Goal: Task Accomplishment & Management: Complete application form

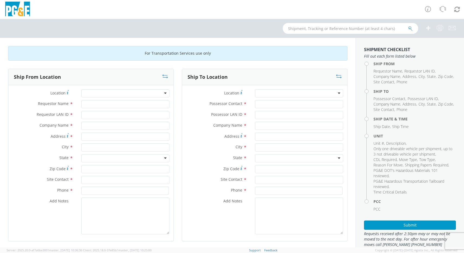
click at [137, 98] on div "(OBSOLETE) [PERSON_NAME] SC - GC TRAILER (OBSOLETE) [PERSON_NAME] SC - HYDRO TR…" at bounding box center [125, 93] width 88 height 8
click at [140, 94] on div at bounding box center [125, 93] width 88 height 8
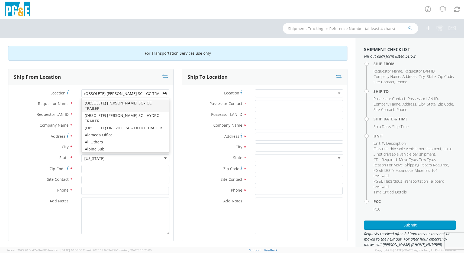
type input "PG&E"
type input "[STREET_ADDRESS]"
type input "[PERSON_NAME]"
type input "96013"
click at [145, 81] on div "Ship From Location" at bounding box center [90, 77] width 165 height 16
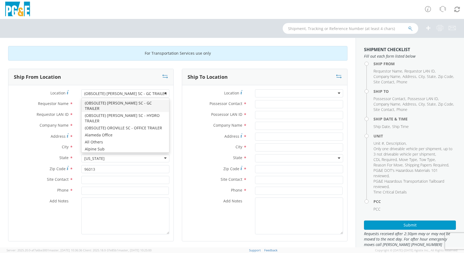
click at [163, 93] on div "(OBSOLETE) [PERSON_NAME] SC - GC TRAILER" at bounding box center [125, 93] width 88 height 8
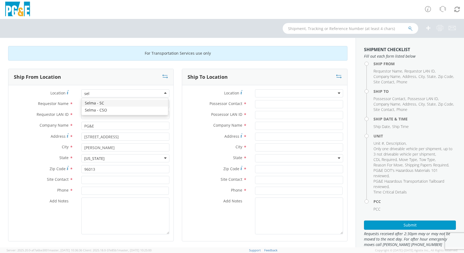
type input "selm"
type input "[STREET_ADDRESS][PERSON_NAME]"
type input "SELMA"
type input "93662"
click at [107, 95] on div "Selma - SC" at bounding box center [125, 93] width 88 height 8
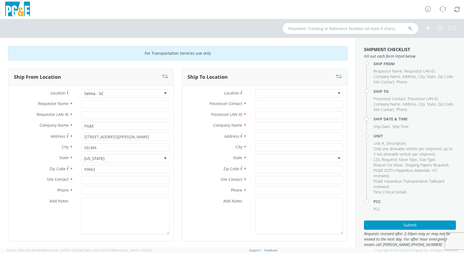
click at [103, 146] on div "Location * [GEOGRAPHIC_DATA] - [GEOGRAPHIC_DATA] Selma - [GEOGRAPHIC_DATA] (OBS…" at bounding box center [90, 163] width 165 height 148
click at [107, 95] on div "Selma - SC" at bounding box center [125, 93] width 88 height 8
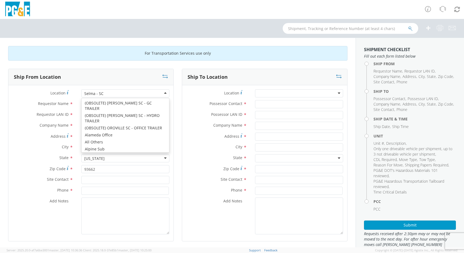
type input "1745 2nd St"
type input "Selma"
click at [105, 94] on div "Selma - CSO" at bounding box center [125, 93] width 88 height 8
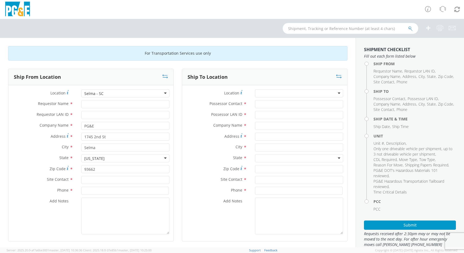
type input "[STREET_ADDRESS][PERSON_NAME]"
type input "SELMA"
click at [107, 104] on input "Requestor Name *" at bounding box center [125, 104] width 88 height 8
type input "[PERSON_NAME]"
click at [103, 116] on input "Requestor LAN ID *" at bounding box center [125, 115] width 88 height 8
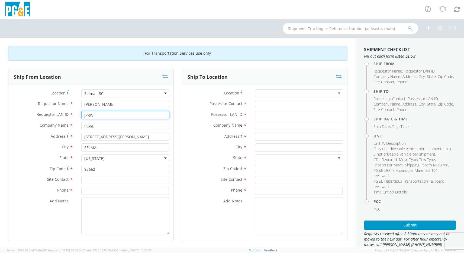
type input "JPRW"
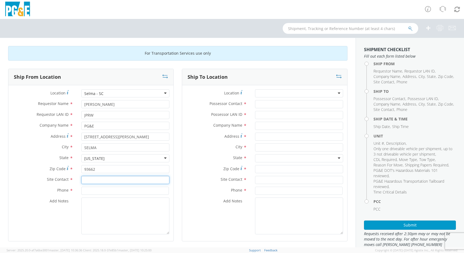
click at [99, 179] on input "text" at bounding box center [125, 180] width 88 height 8
click at [112, 181] on input "text" at bounding box center [125, 180] width 88 height 8
paste input "[PERSON_NAME]"
type input "[PERSON_NAME]"
click at [109, 193] on input at bounding box center [125, 191] width 88 height 8
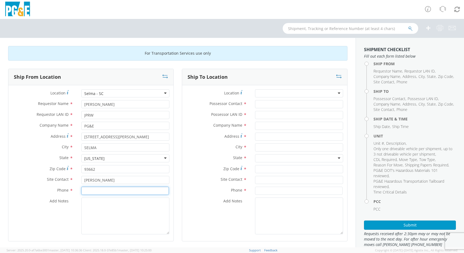
paste input "[PHONE_NUMBER]"
type input "[PHONE_NUMBER]"
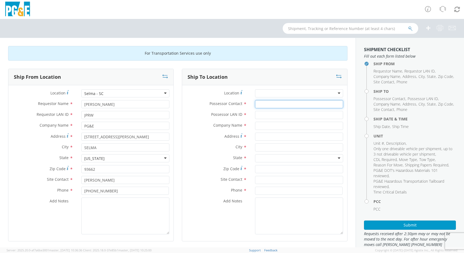
click at [277, 102] on input "Possessor Contact *" at bounding box center [299, 104] width 88 height 8
click at [290, 114] on input "Possessor LAN ID *" at bounding box center [299, 115] width 88 height 8
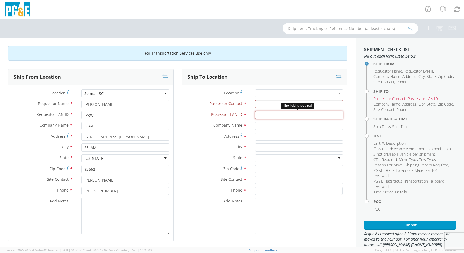
click at [267, 117] on input "Possessor LAN ID *" at bounding box center [299, 115] width 88 height 8
paste input "GDBU"
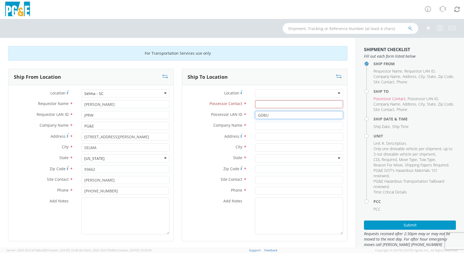
type input "GDBU"
click at [299, 103] on input "Possessor Contact *" at bounding box center [299, 104] width 88 height 8
paste input "[PERSON_NAME]"
type input "[PERSON_NAME]"
click at [285, 127] on input "text" at bounding box center [299, 126] width 88 height 8
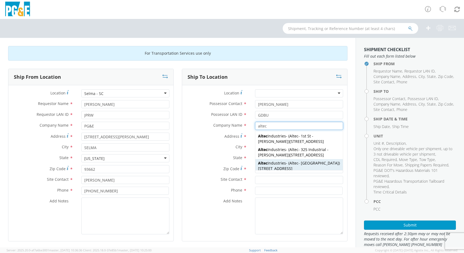
click at [283, 170] on div "Altec Industries - ( Altec - Bakersfield ) [STREET_ADDRESS]" at bounding box center [299, 166] width 88 height 14
type input "Altec Industries"
type input "[STREET_ADDRESS]"
type input "[GEOGRAPHIC_DATA]"
type input "93308"
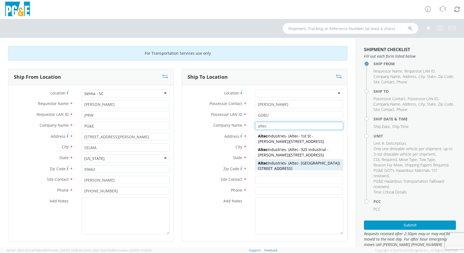
type input "Altec - [GEOGRAPHIC_DATA]"
type input "[PHONE_NUMBER]"
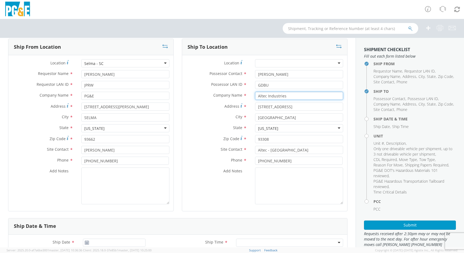
scroll to position [108, 0]
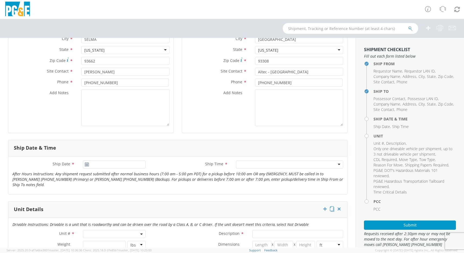
type input "Altec Industries"
click at [85, 166] on use at bounding box center [87, 165] width 4 height 4
click at [85, 165] on use at bounding box center [87, 165] width 4 height 4
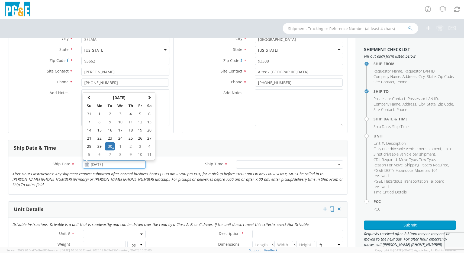
click at [111, 163] on input "[DATE]" at bounding box center [114, 165] width 62 height 8
click at [121, 149] on td "1" at bounding box center [120, 147] width 11 height 8
type input "[DATE]"
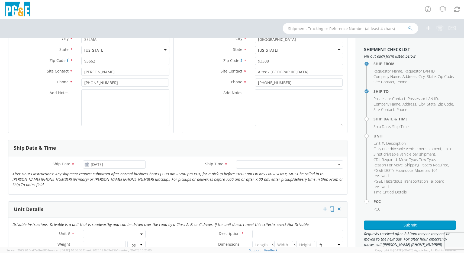
click at [302, 164] on div at bounding box center [289, 165] width 107 height 8
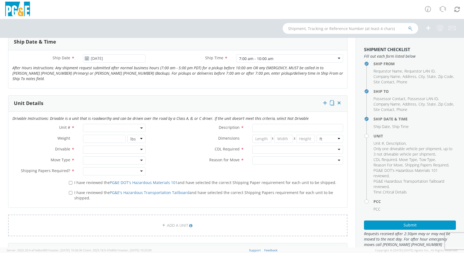
scroll to position [217, 0]
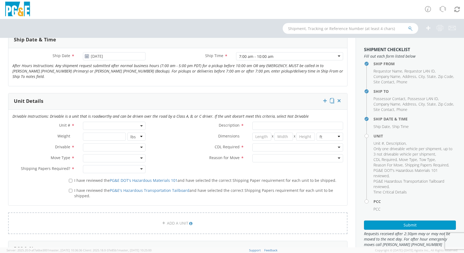
click at [108, 127] on span at bounding box center [114, 126] width 62 height 8
click at [104, 134] on input "search" at bounding box center [113, 135] width 59 height 8
type input "b28166"
type input "TRUCK; HEAVY LINE TRUCK 6X6"
type input "66000"
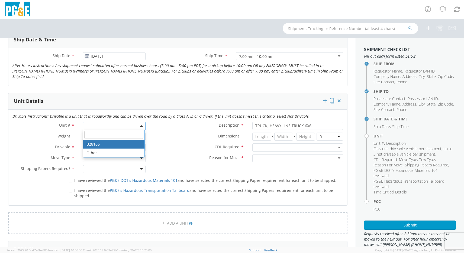
select select "B28166"
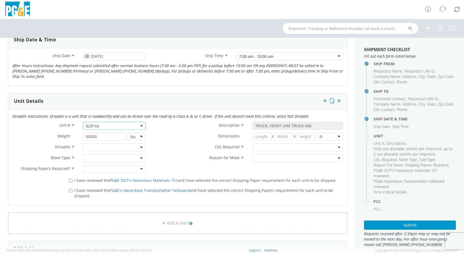
click at [105, 147] on div at bounding box center [114, 148] width 62 height 8
click at [98, 160] on div at bounding box center [114, 158] width 62 height 8
click at [88, 171] on div at bounding box center [114, 169] width 62 height 8
click at [69, 180] on input "I have reviewed the PG&E DOT's Hazardous Materials 101 and have selected the co…" at bounding box center [71, 181] width 4 height 4
checkbox input "true"
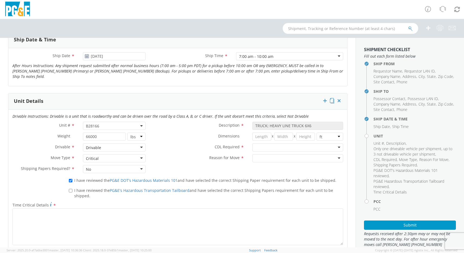
click at [70, 193] on label "I have reviewed the PG&E's Hazardous Transportation Tailboard and have selected…" at bounding box center [206, 193] width 274 height 12
click at [70, 193] on input "I have reviewed the PG&E's Hazardous Transportation Tailboard and have selected…" at bounding box center [71, 191] width 4 height 4
checkbox input "true"
click at [268, 146] on div at bounding box center [297, 148] width 91 height 8
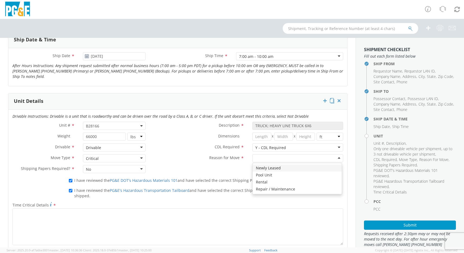
click at [258, 159] on div at bounding box center [297, 158] width 91 height 8
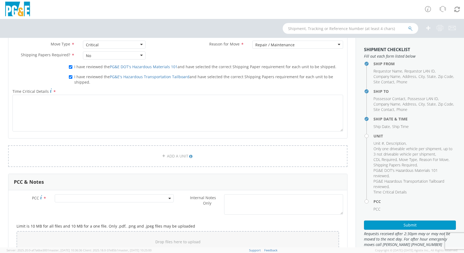
scroll to position [352, 0]
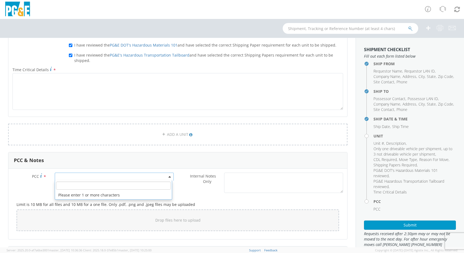
click at [136, 177] on span at bounding box center [114, 177] width 119 height 8
click at [131, 183] on input "number" at bounding box center [113, 186] width 115 height 8
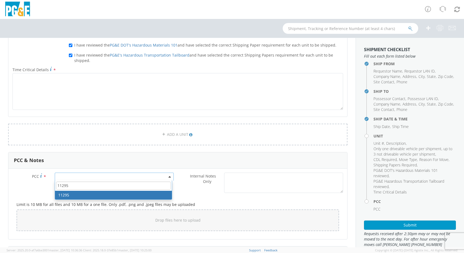
type input "11295"
select select "11295"
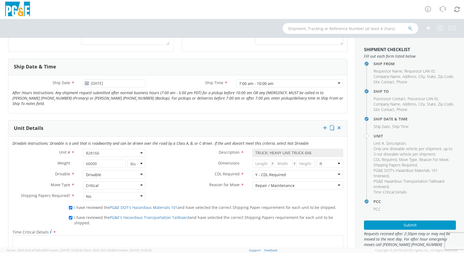
scroll to position [217, 0]
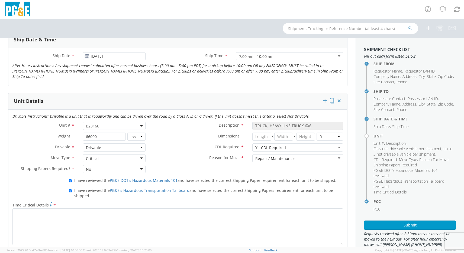
click at [101, 159] on div "Critical" at bounding box center [114, 158] width 62 height 8
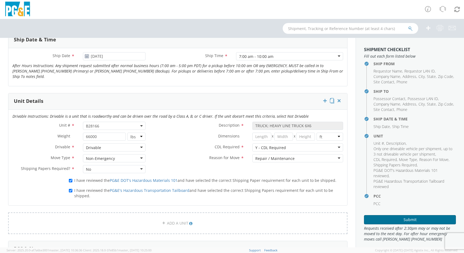
click at [378, 220] on button "Submit" at bounding box center [410, 219] width 92 height 9
